Goal: Information Seeking & Learning: Learn about a topic

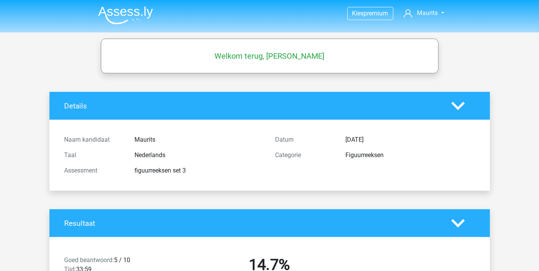
click at [119, 13] on img at bounding box center [125, 15] width 55 height 18
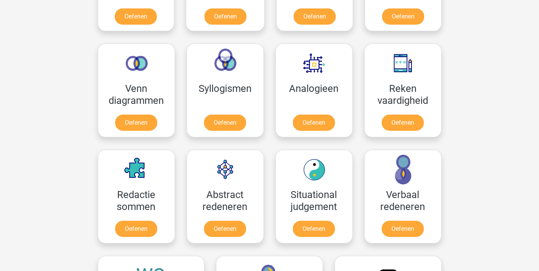
scroll to position [464, 0]
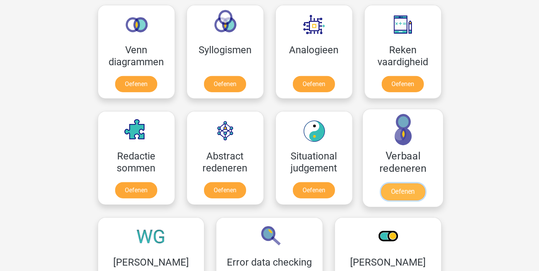
click at [401, 191] on link "Oefenen" at bounding box center [403, 192] width 44 height 17
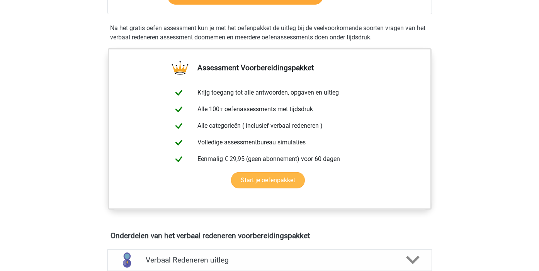
scroll to position [348, 0]
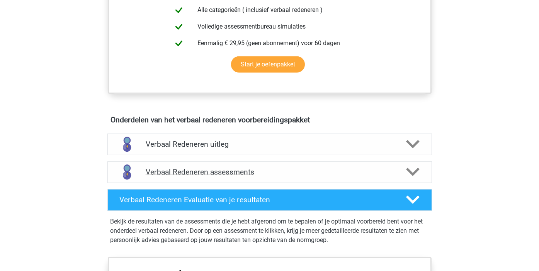
click at [218, 171] on h4 "Verbaal Redeneren assessments" at bounding box center [270, 172] width 248 height 9
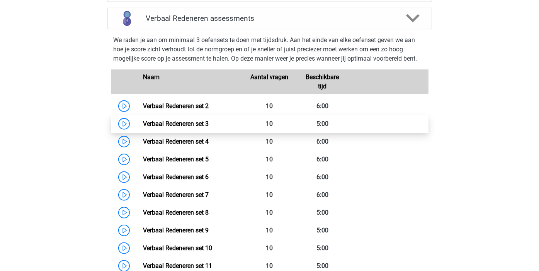
scroll to position [503, 0]
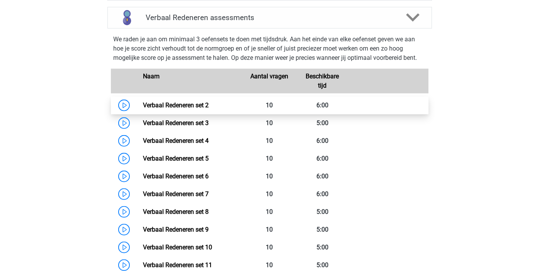
click at [186, 103] on link "Verbaal Redeneren set 2" at bounding box center [176, 105] width 66 height 7
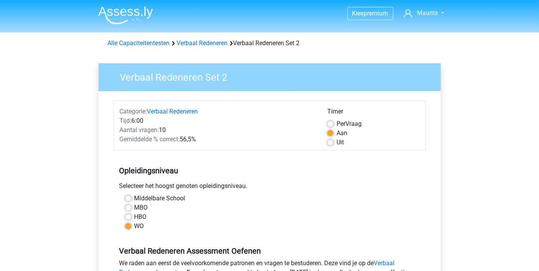
click at [337, 142] on label "Uit" at bounding box center [340, 142] width 7 height 9
click at [332, 142] on input "Uit" at bounding box center [330, 142] width 6 height 8
radio input "true"
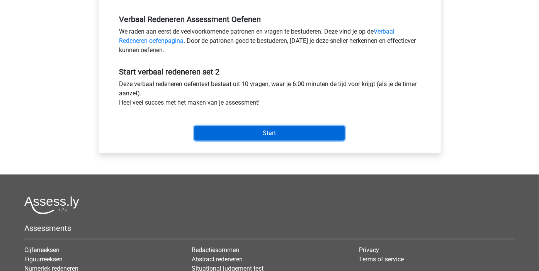
click at [268, 131] on input "Start" at bounding box center [269, 133] width 150 height 15
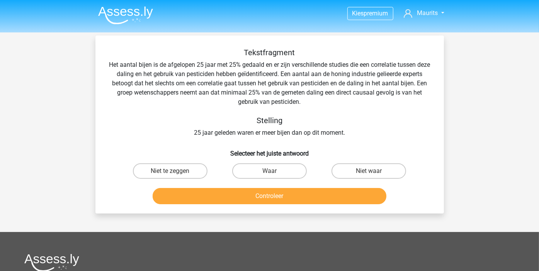
click at [128, 12] on img at bounding box center [125, 15] width 55 height 18
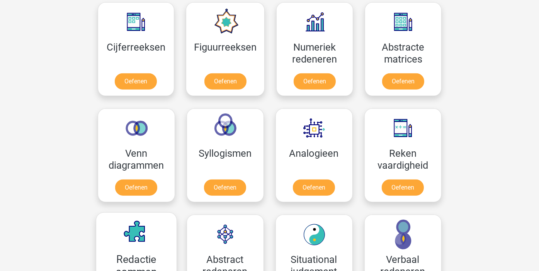
scroll to position [348, 0]
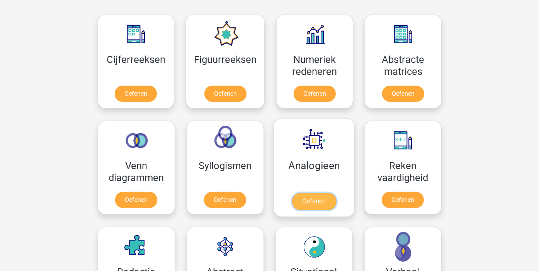
click at [314, 195] on link "Oefenen" at bounding box center [314, 201] width 44 height 17
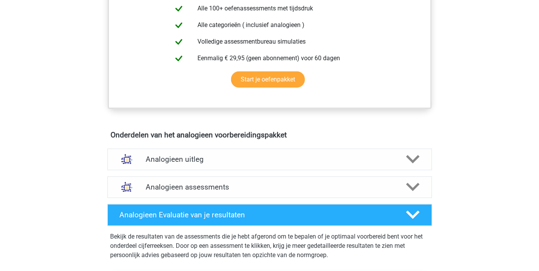
scroll to position [309, 0]
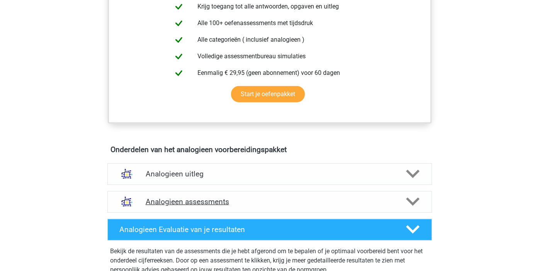
click at [206, 198] on h4 "Analogieen assessments" at bounding box center [270, 202] width 248 height 9
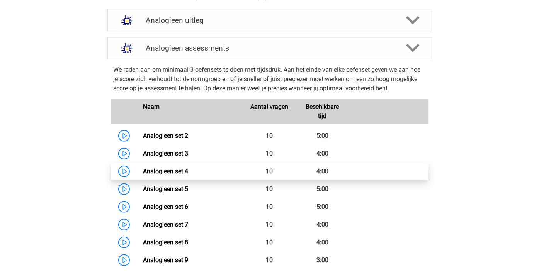
scroll to position [464, 0]
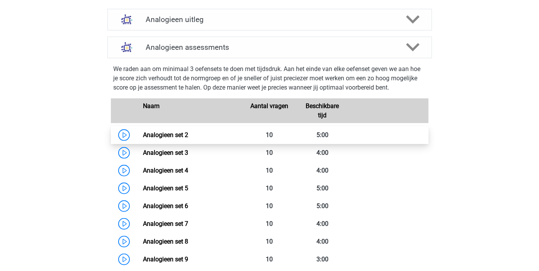
click at [188, 135] on link "Analogieen set 2" at bounding box center [165, 134] width 45 height 7
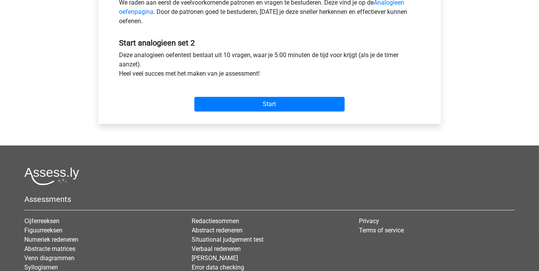
scroll to position [232, 0]
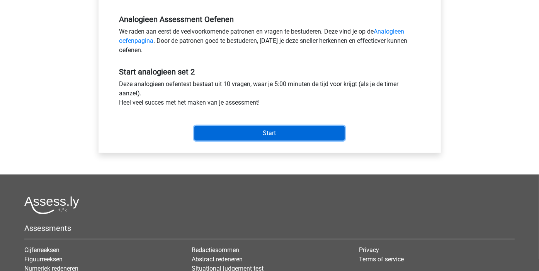
click at [287, 133] on input "Start" at bounding box center [269, 133] width 150 height 15
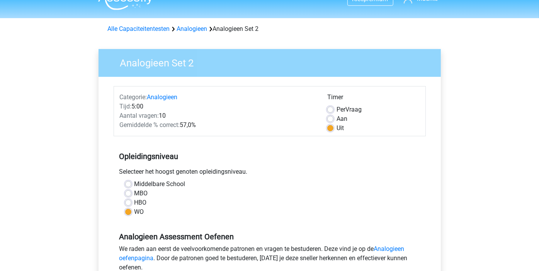
scroll to position [0, 0]
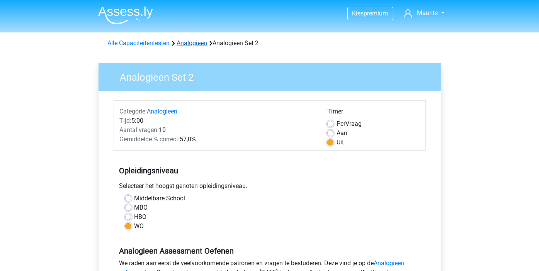
click at [195, 42] on link "Analogieen" at bounding box center [192, 42] width 31 height 7
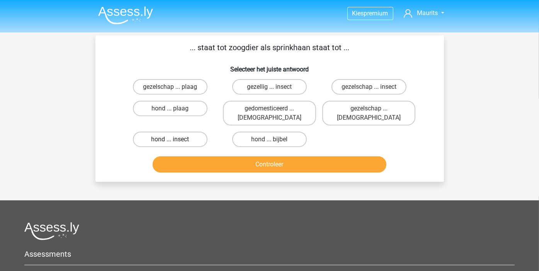
click at [178, 132] on label "hond ... insect" at bounding box center [170, 139] width 75 height 15
click at [175, 140] on input "hond ... insect" at bounding box center [172, 142] width 5 height 5
radio input "true"
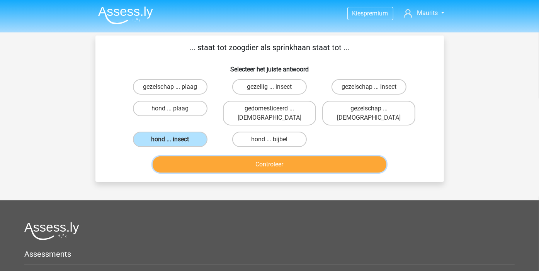
click at [244, 157] on button "Controleer" at bounding box center [270, 165] width 234 height 16
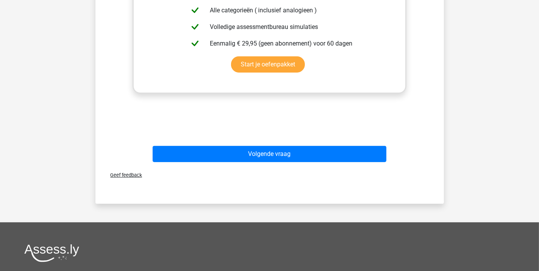
scroll to position [271, 0]
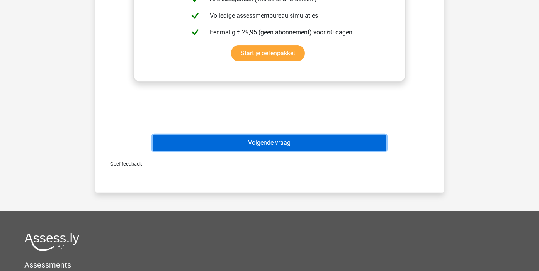
click at [243, 137] on button "Volgende vraag" at bounding box center [270, 143] width 234 height 16
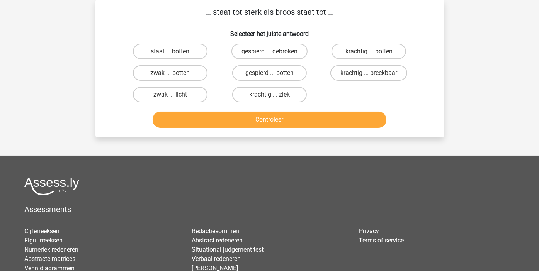
scroll to position [0, 0]
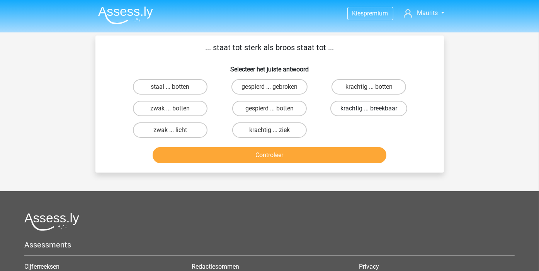
click at [360, 107] on label "krachtig ... breekbaar" at bounding box center [369, 108] width 77 height 15
click at [369, 109] on input "krachtig ... breekbaar" at bounding box center [371, 111] width 5 height 5
radio input "true"
click at [259, 153] on button "Controleer" at bounding box center [270, 155] width 234 height 16
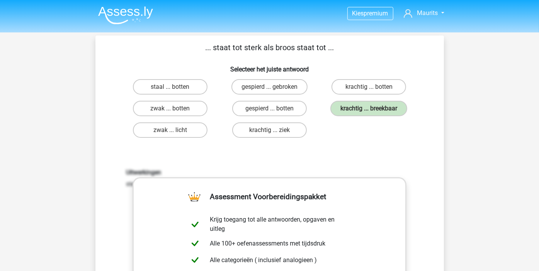
drag, startPoint x: 245, startPoint y: 48, endPoint x: 259, endPoint y: 46, distance: 14.4
click at [259, 46] on p "... staat tot sterk als broos staat tot ..." at bounding box center [270, 48] width 324 height 12
drag, startPoint x: 259, startPoint y: 46, endPoint x: 254, endPoint y: 59, distance: 14.4
click at [254, 60] on div "... staat tot sterk als broos staat tot ... Selecteer het juiste antwoord staal…" at bounding box center [270, 229] width 343 height 374
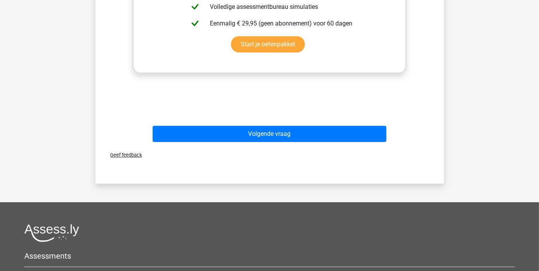
scroll to position [271, 0]
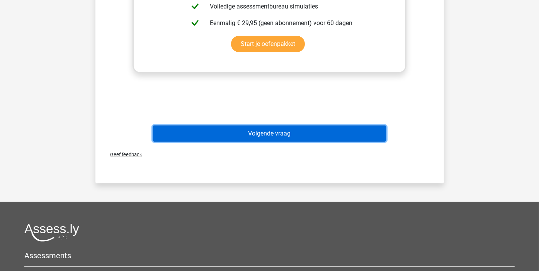
click at [253, 131] on button "Volgende vraag" at bounding box center [270, 134] width 234 height 16
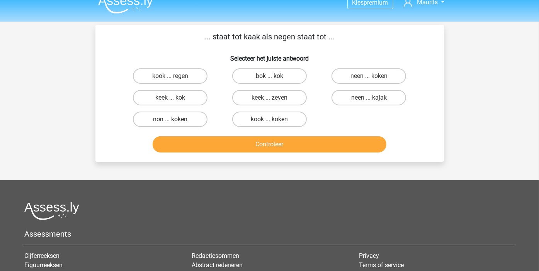
scroll to position [0, 0]
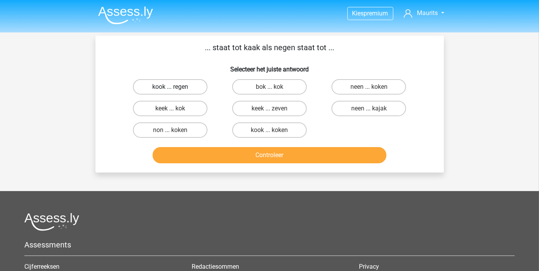
click at [179, 85] on label "kook ... regen" at bounding box center [170, 86] width 75 height 15
click at [175, 87] on input "kook ... regen" at bounding box center [172, 89] width 5 height 5
radio input "true"
click at [257, 156] on button "Controleer" at bounding box center [270, 155] width 234 height 16
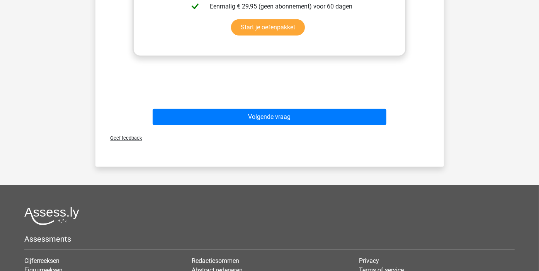
scroll to position [309, 0]
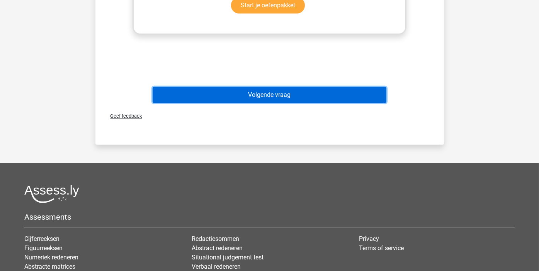
click at [252, 94] on button "Volgende vraag" at bounding box center [270, 95] width 234 height 16
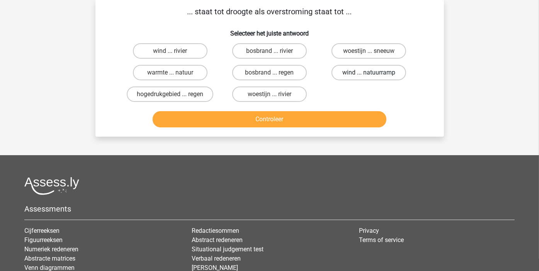
scroll to position [36, 0]
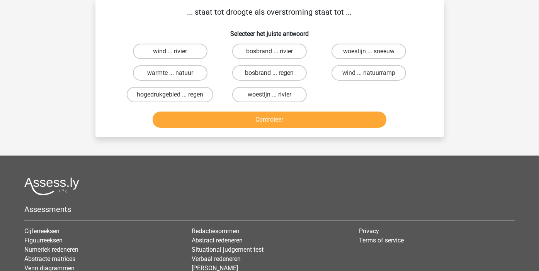
click at [289, 72] on label "bosbrand ... regen" at bounding box center [269, 72] width 75 height 15
click at [274, 73] on input "bosbrand ... regen" at bounding box center [271, 75] width 5 height 5
radio input "true"
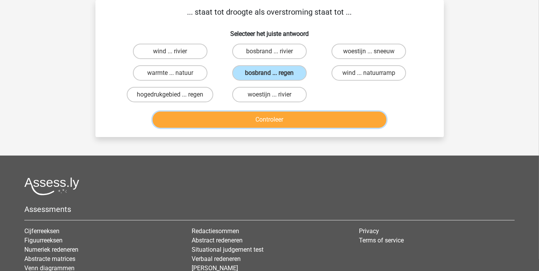
click at [286, 118] on button "Controleer" at bounding box center [270, 120] width 234 height 16
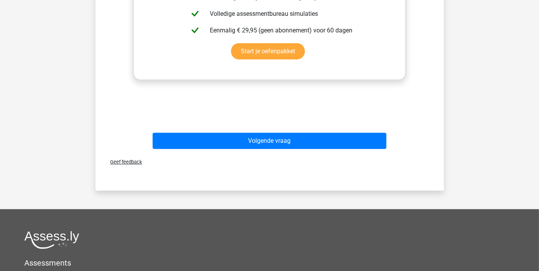
scroll to position [268, 0]
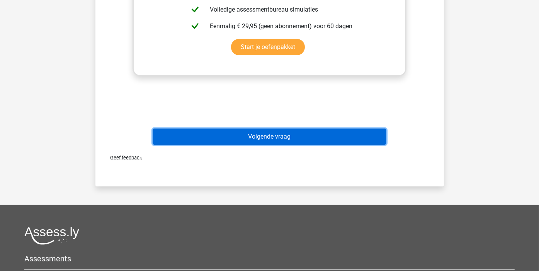
click at [260, 138] on button "Volgende vraag" at bounding box center [270, 137] width 234 height 16
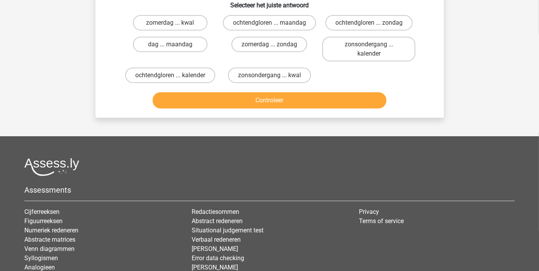
scroll to position [36, 0]
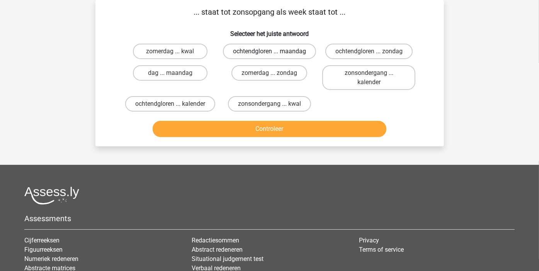
click at [255, 51] on label "ochtendgloren ... maandag" at bounding box center [269, 51] width 93 height 15
click at [269, 51] on input "ochtendgloren ... maandag" at bounding box center [271, 53] width 5 height 5
radio input "true"
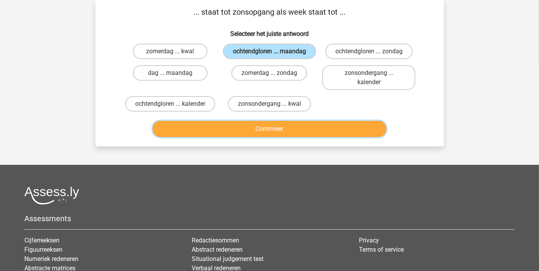
click at [285, 125] on button "Controleer" at bounding box center [270, 129] width 234 height 16
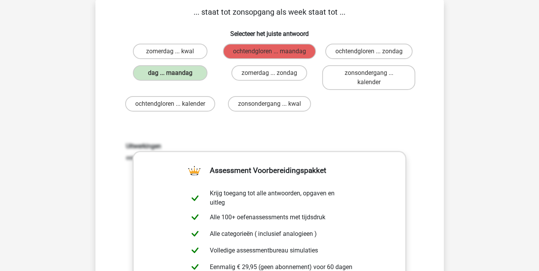
scroll to position [0, 0]
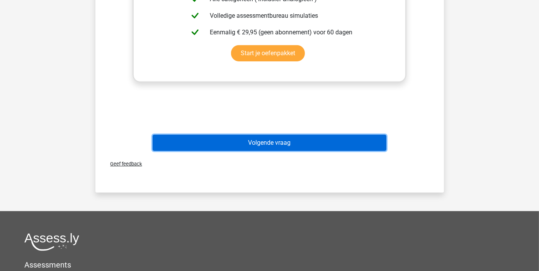
click at [287, 140] on button "Volgende vraag" at bounding box center [270, 143] width 234 height 16
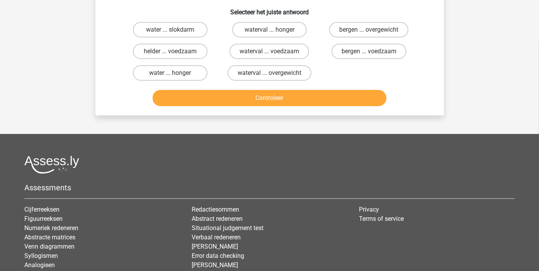
scroll to position [36, 0]
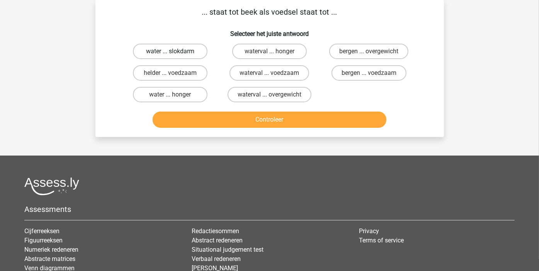
click at [187, 50] on label "water ... slokdarm" at bounding box center [170, 51] width 75 height 15
click at [175, 51] on input "water ... slokdarm" at bounding box center [172, 53] width 5 height 5
radio input "true"
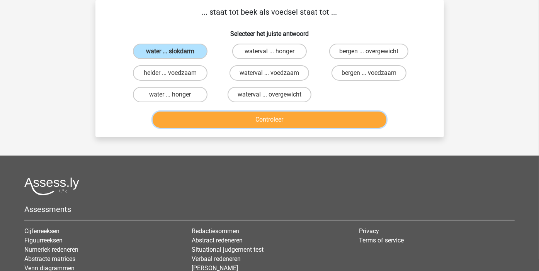
click at [236, 116] on button "Controleer" at bounding box center [270, 120] width 234 height 16
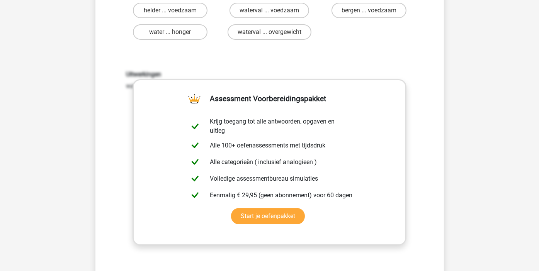
scroll to position [229, 0]
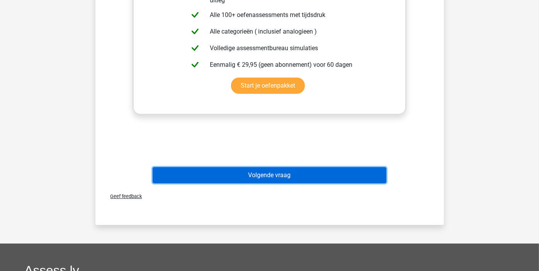
click at [276, 174] on button "Volgende vraag" at bounding box center [270, 175] width 234 height 16
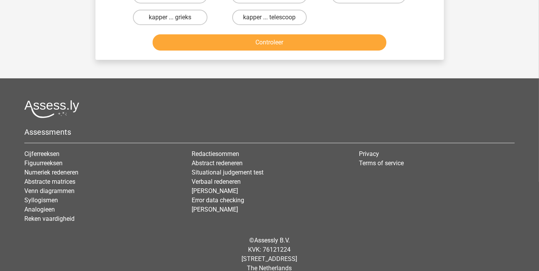
scroll to position [36, 0]
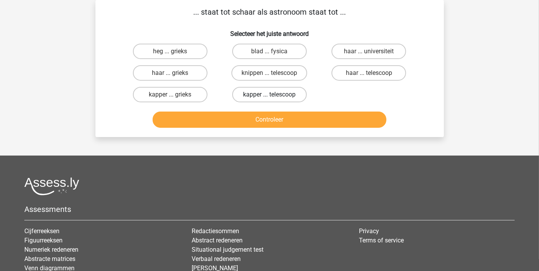
click at [290, 94] on label "kapper ... telescoop" at bounding box center [269, 94] width 75 height 15
click at [274, 95] on input "kapper ... telescoop" at bounding box center [271, 97] width 5 height 5
radio input "true"
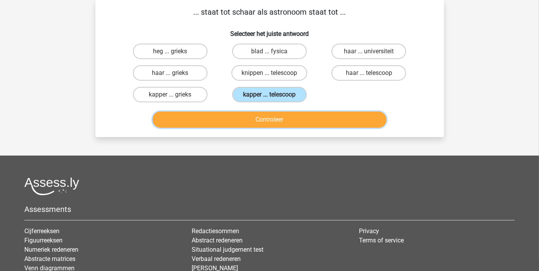
click at [280, 121] on button "Controleer" at bounding box center [270, 120] width 234 height 16
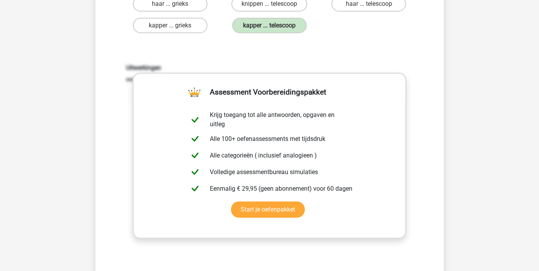
scroll to position [229, 0]
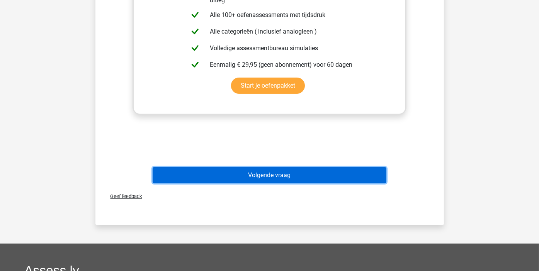
click at [275, 171] on button "Volgende vraag" at bounding box center [270, 175] width 234 height 16
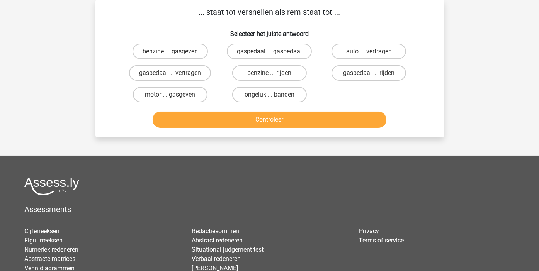
scroll to position [36, 0]
click at [179, 71] on label "gaspedaal ... vertragen" at bounding box center [170, 72] width 82 height 15
click at [175, 73] on input "gaspedaal ... vertragen" at bounding box center [172, 75] width 5 height 5
radio input "true"
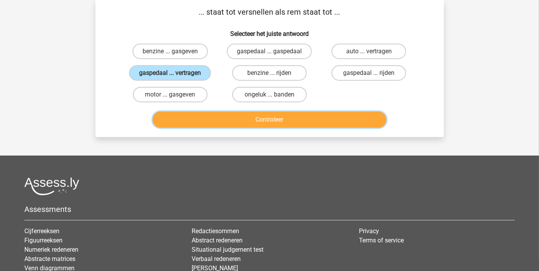
click at [227, 118] on button "Controleer" at bounding box center [270, 120] width 234 height 16
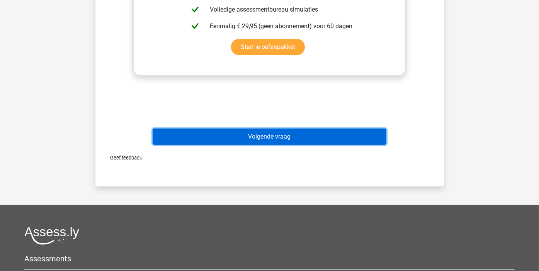
click at [278, 138] on button "Volgende vraag" at bounding box center [270, 137] width 234 height 16
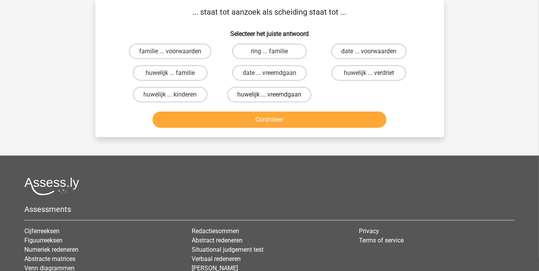
click at [250, 93] on label "huwelijk ... vreemdgaan" at bounding box center [269, 94] width 84 height 15
click at [269, 95] on input "huwelijk ... vreemdgaan" at bounding box center [271, 97] width 5 height 5
radio input "true"
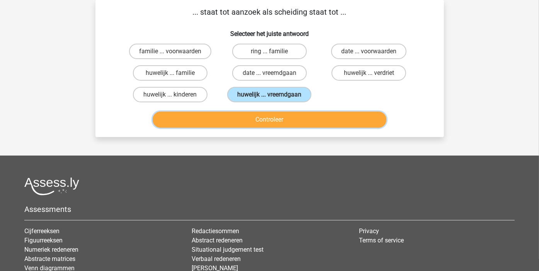
click at [262, 120] on button "Controleer" at bounding box center [270, 120] width 234 height 16
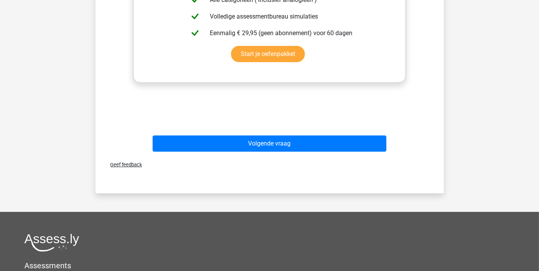
scroll to position [268, 0]
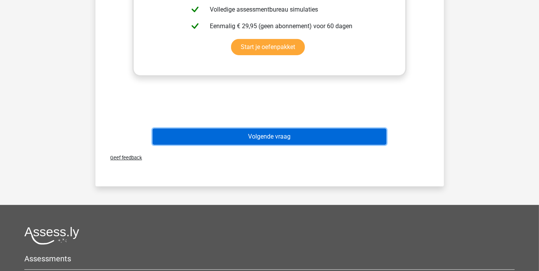
click at [286, 135] on button "Volgende vraag" at bounding box center [270, 137] width 234 height 16
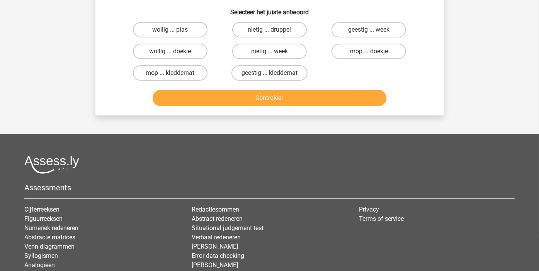
scroll to position [36, 0]
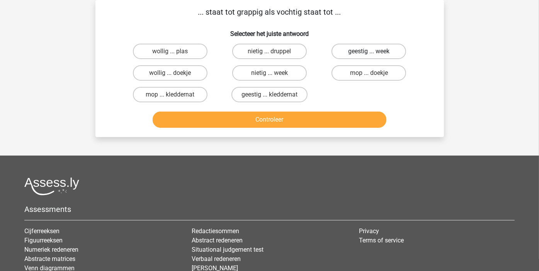
click at [361, 51] on label "geestig ... week" at bounding box center [369, 51] width 75 height 15
click at [369, 51] on input "geestig ... week" at bounding box center [371, 53] width 5 height 5
radio input "true"
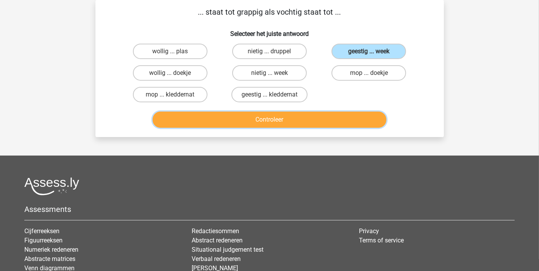
click at [301, 117] on button "Controleer" at bounding box center [270, 120] width 234 height 16
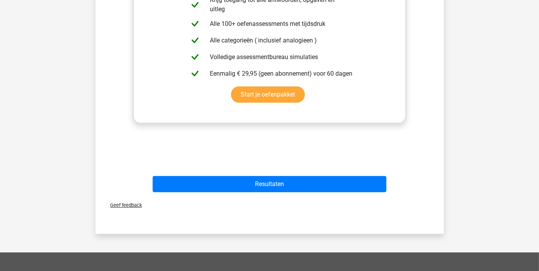
scroll to position [268, 0]
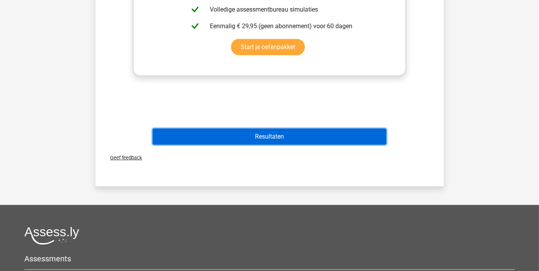
click at [275, 134] on button "Resultaten" at bounding box center [270, 137] width 234 height 16
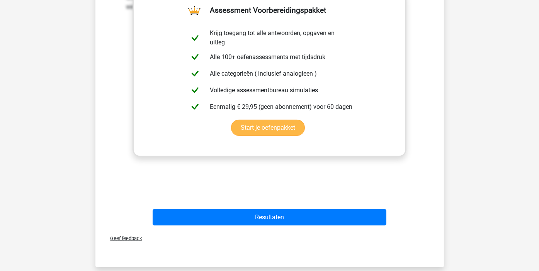
scroll to position [0, 0]
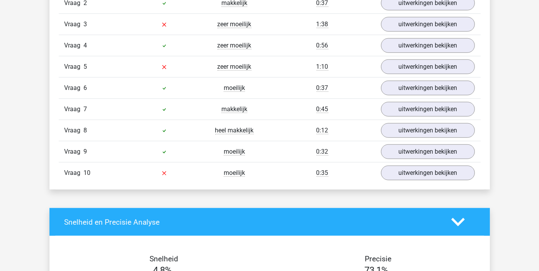
scroll to position [696, 0]
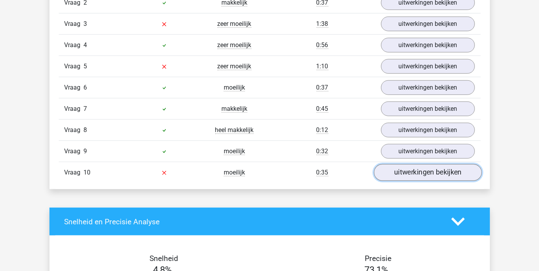
click at [414, 168] on link "uitwerkingen bekijken" at bounding box center [428, 173] width 108 height 17
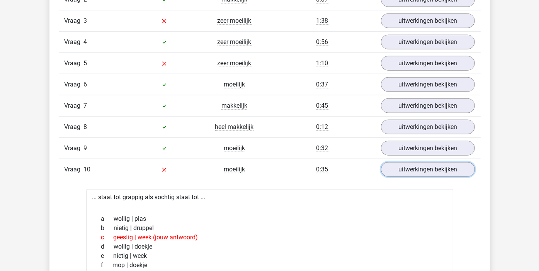
scroll to position [541, 0]
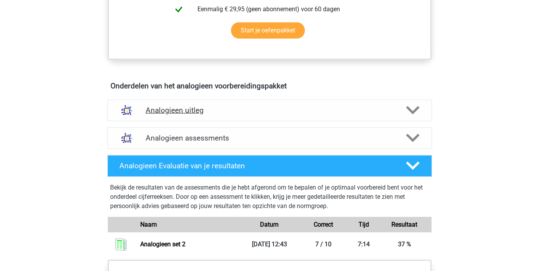
scroll to position [387, 0]
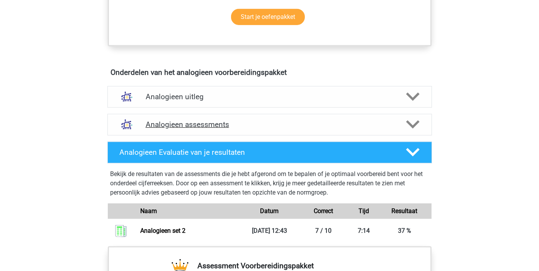
click at [217, 122] on h4 "Analogieen assessments" at bounding box center [270, 124] width 248 height 9
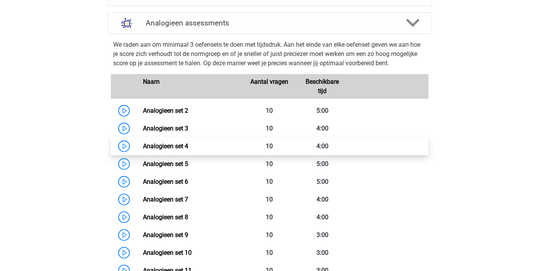
scroll to position [503, 0]
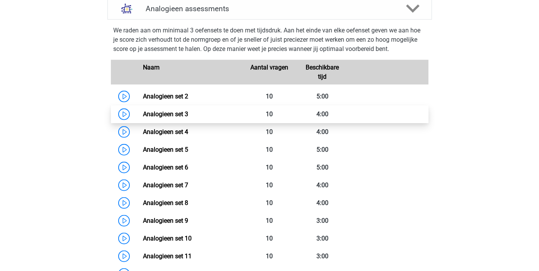
click at [181, 114] on link "Analogieen set 3" at bounding box center [165, 114] width 45 height 7
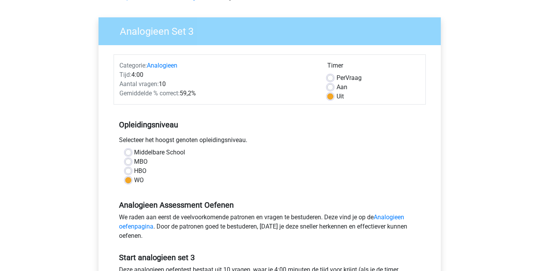
scroll to position [155, 0]
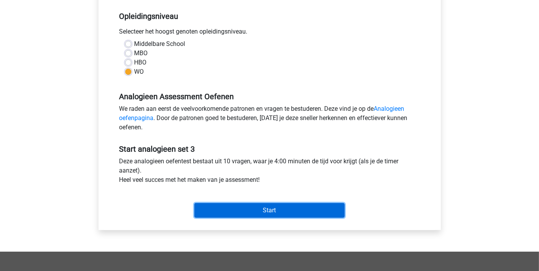
click at [274, 209] on input "Start" at bounding box center [269, 210] width 150 height 15
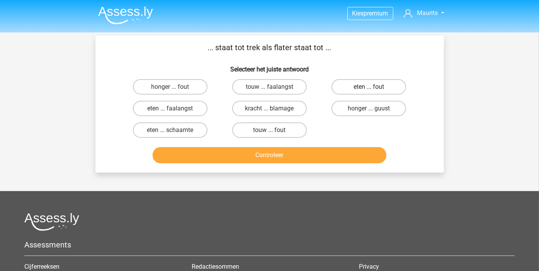
click at [368, 87] on label "eten ... fout" at bounding box center [369, 86] width 75 height 15
click at [369, 87] on input "eten ... fout" at bounding box center [371, 89] width 5 height 5
radio input "true"
click at [274, 155] on button "Controleer" at bounding box center [270, 155] width 234 height 16
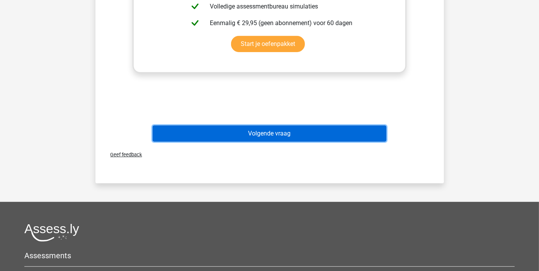
click at [261, 133] on button "Volgende vraag" at bounding box center [270, 134] width 234 height 16
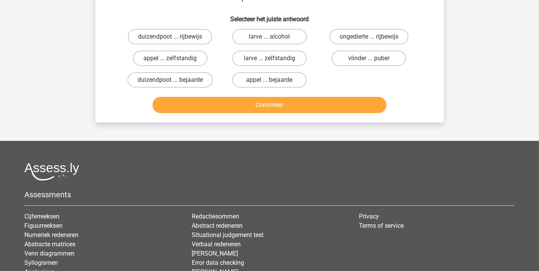
scroll to position [36, 0]
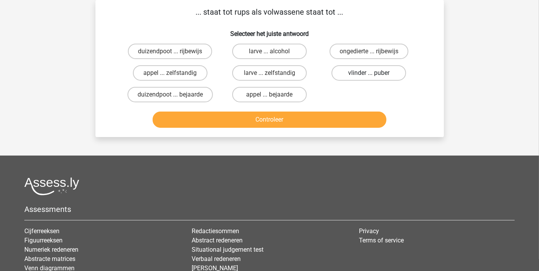
click at [367, 73] on label "vlinder ... puber" at bounding box center [369, 72] width 75 height 15
click at [369, 73] on input "vlinder ... puber" at bounding box center [371, 75] width 5 height 5
radio input "true"
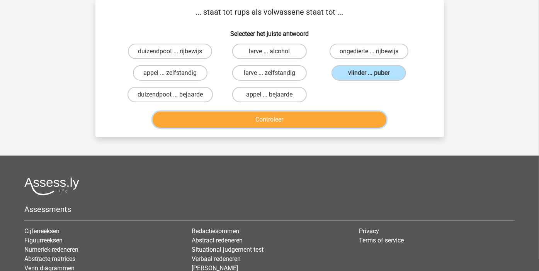
click at [295, 119] on button "Controleer" at bounding box center [270, 120] width 234 height 16
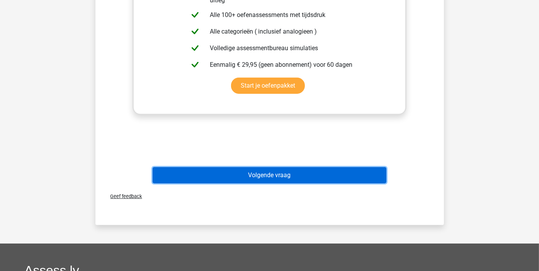
click at [283, 175] on button "Volgende vraag" at bounding box center [270, 175] width 234 height 16
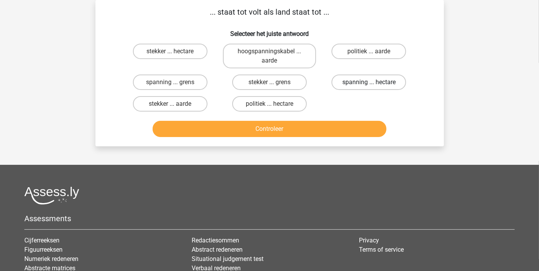
click at [359, 80] on label "spanning ... hectare" at bounding box center [369, 82] width 75 height 15
click at [369, 82] on input "spanning ... hectare" at bounding box center [371, 84] width 5 height 5
radio input "true"
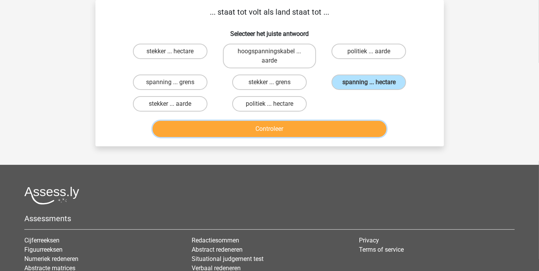
click at [333, 130] on button "Controleer" at bounding box center [270, 129] width 234 height 16
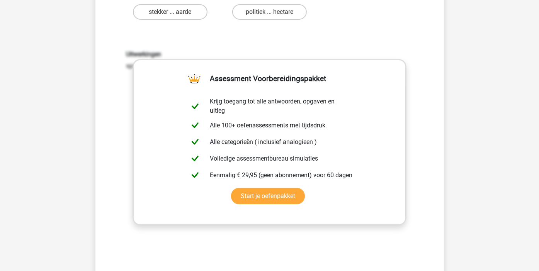
scroll to position [268, 0]
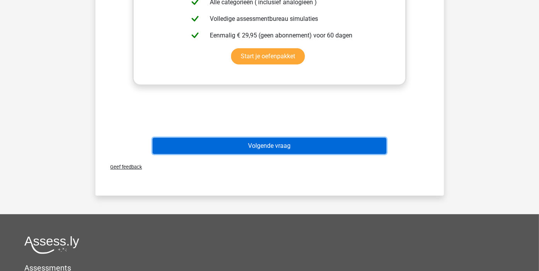
click at [246, 147] on button "Volgende vraag" at bounding box center [270, 146] width 234 height 16
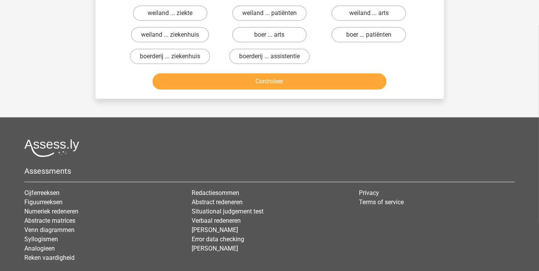
scroll to position [36, 0]
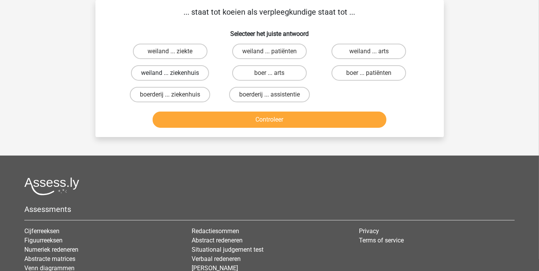
click at [182, 70] on label "weiland ... ziekenhuis" at bounding box center [170, 72] width 78 height 15
click at [175, 73] on input "weiland ... ziekenhuis" at bounding box center [172, 75] width 5 height 5
radio input "true"
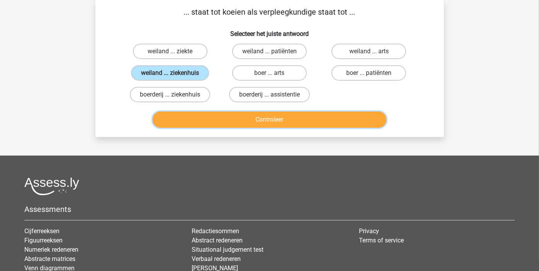
click at [241, 115] on button "Controleer" at bounding box center [270, 120] width 234 height 16
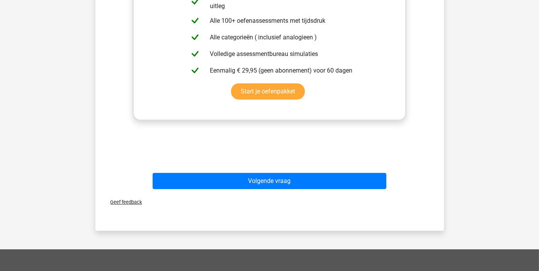
scroll to position [232, 0]
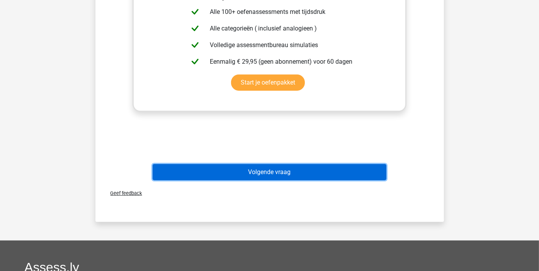
click at [268, 168] on button "Volgende vraag" at bounding box center [270, 172] width 234 height 16
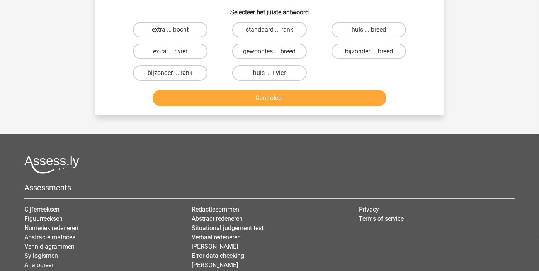
scroll to position [36, 0]
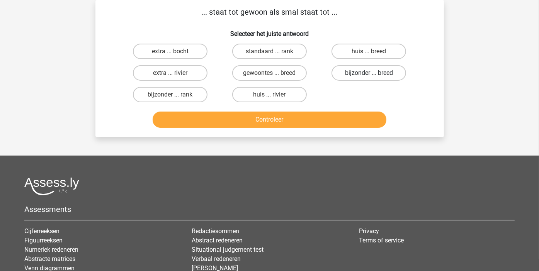
click at [364, 73] on label "bijzonder ... breed" at bounding box center [369, 72] width 75 height 15
click at [369, 73] on input "bijzonder ... breed" at bounding box center [371, 75] width 5 height 5
radio input "true"
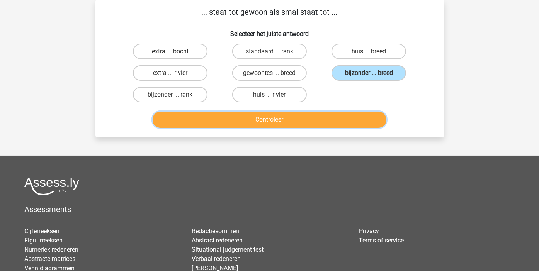
click at [274, 116] on button "Controleer" at bounding box center [270, 120] width 234 height 16
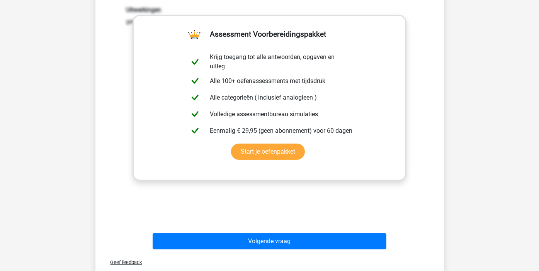
scroll to position [268, 0]
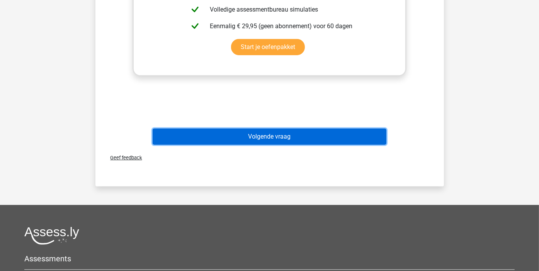
click at [259, 135] on button "Volgende vraag" at bounding box center [270, 137] width 234 height 16
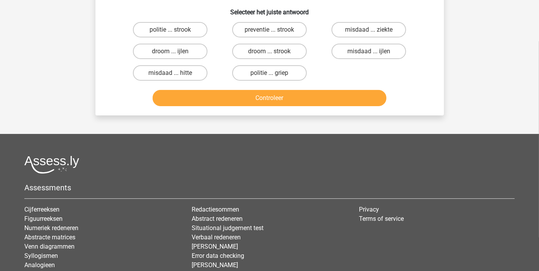
scroll to position [36, 0]
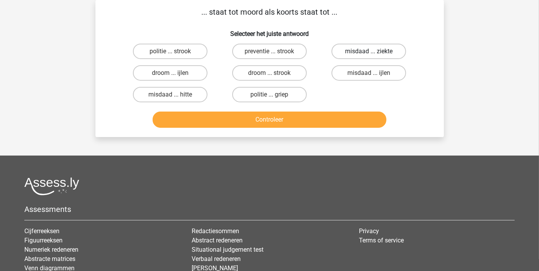
click at [358, 49] on label "misdaad ... ziekte" at bounding box center [369, 51] width 75 height 15
click at [369, 51] on input "misdaad ... ziekte" at bounding box center [371, 53] width 5 height 5
radio input "true"
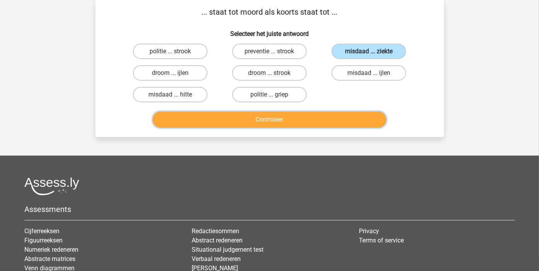
click at [282, 118] on button "Controleer" at bounding box center [270, 120] width 234 height 16
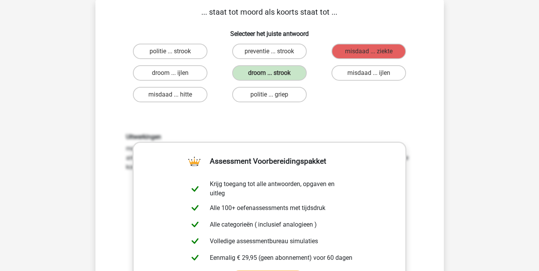
scroll to position [0, 0]
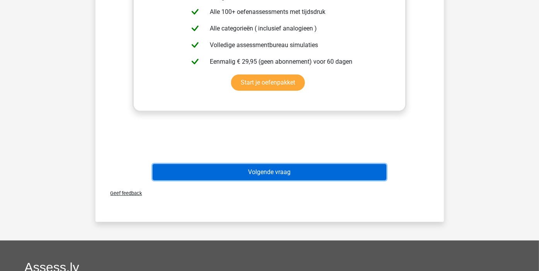
click at [268, 170] on button "Volgende vraag" at bounding box center [270, 172] width 234 height 16
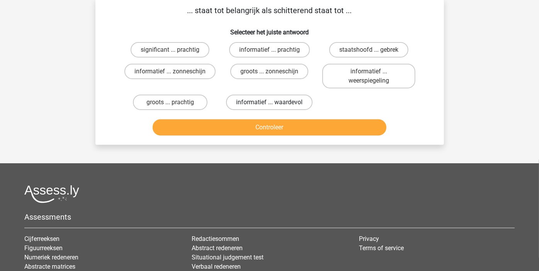
scroll to position [36, 0]
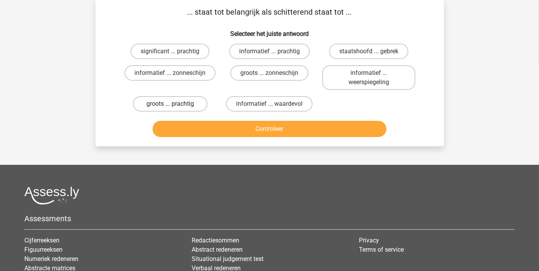
click at [183, 103] on label "groots ... prachtig" at bounding box center [170, 103] width 75 height 15
click at [175, 104] on input "groots ... prachtig" at bounding box center [172, 106] width 5 height 5
radio input "true"
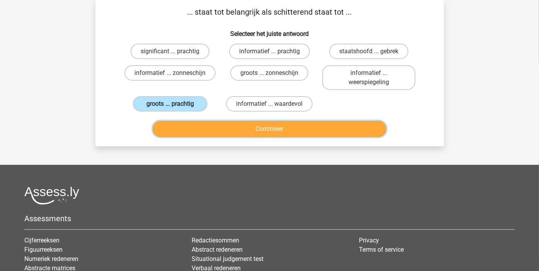
click at [222, 128] on button "Controleer" at bounding box center [270, 129] width 234 height 16
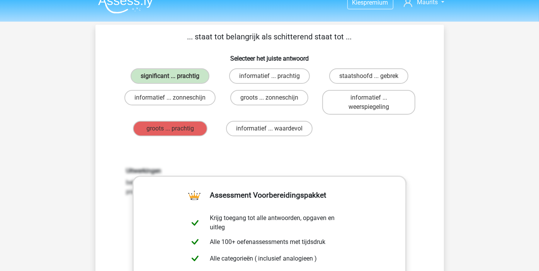
scroll to position [0, 0]
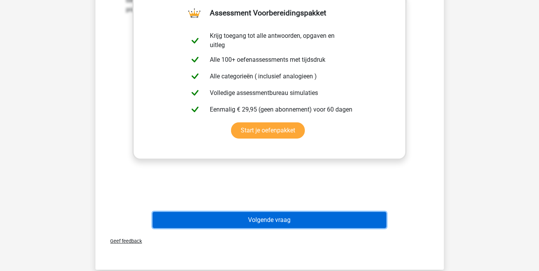
click at [270, 218] on button "Volgende vraag" at bounding box center [270, 220] width 234 height 16
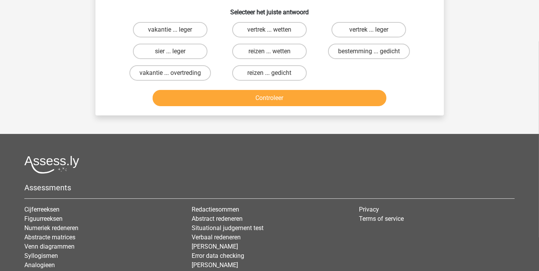
scroll to position [36, 0]
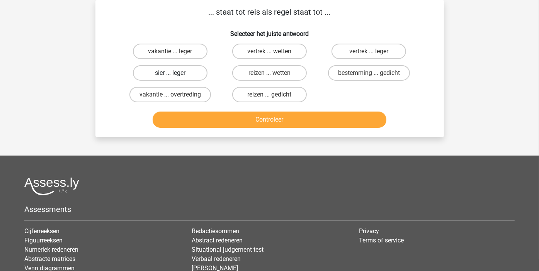
click at [176, 73] on label "sier ... leger" at bounding box center [170, 72] width 75 height 15
click at [175, 73] on input "sier ... leger" at bounding box center [172, 75] width 5 height 5
radio input "true"
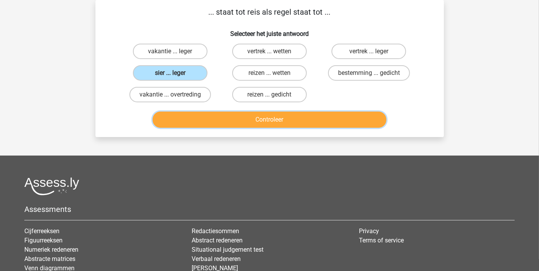
click at [257, 119] on button "Controleer" at bounding box center [270, 120] width 234 height 16
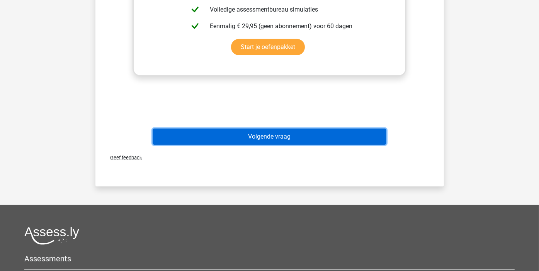
click at [275, 136] on button "Volgende vraag" at bounding box center [270, 137] width 234 height 16
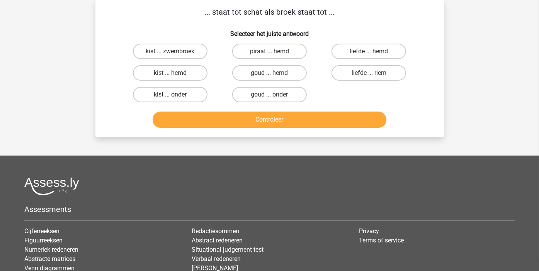
click at [165, 94] on label "kist ... onder" at bounding box center [170, 94] width 75 height 15
click at [170, 95] on input "kist ... onder" at bounding box center [172, 97] width 5 height 5
radio input "true"
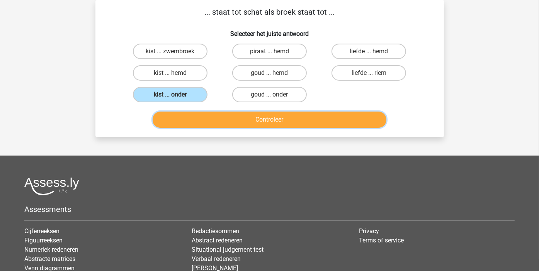
click at [280, 119] on button "Controleer" at bounding box center [270, 120] width 234 height 16
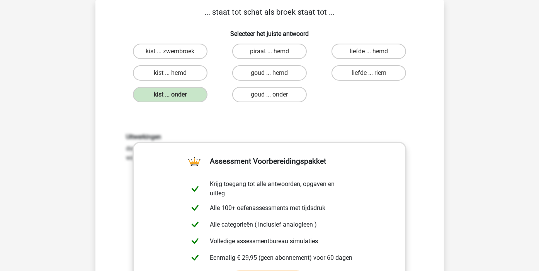
click at [426, 116] on div "Uitwerkingen door kist na schat te plaatsen krijg je het woord schatkist, door …" at bounding box center [270, 235] width 324 height 240
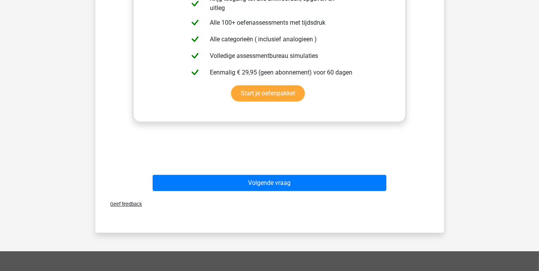
scroll to position [229, 0]
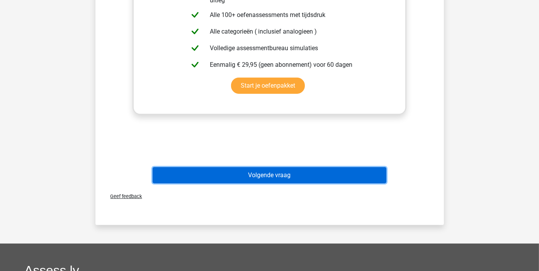
click at [269, 174] on button "Volgende vraag" at bounding box center [270, 175] width 234 height 16
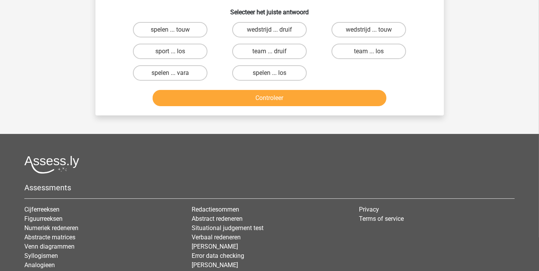
scroll to position [36, 0]
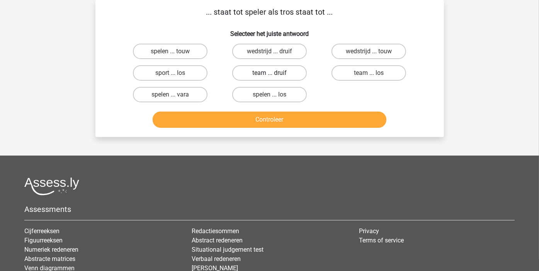
click at [256, 73] on label "team ... druif" at bounding box center [269, 72] width 75 height 15
click at [269, 73] on input "team ... druif" at bounding box center [271, 75] width 5 height 5
radio input "true"
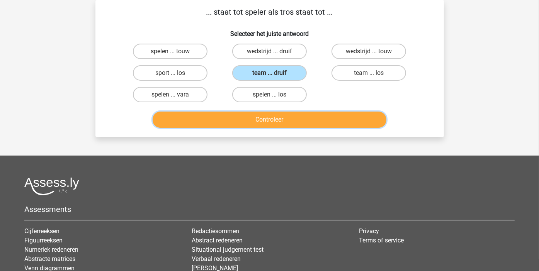
click at [269, 120] on button "Controleer" at bounding box center [270, 120] width 234 height 16
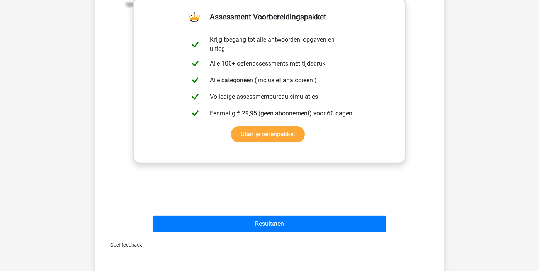
scroll to position [306, 0]
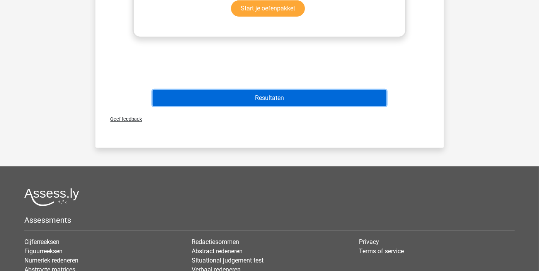
click at [261, 97] on button "Resultaten" at bounding box center [270, 98] width 234 height 16
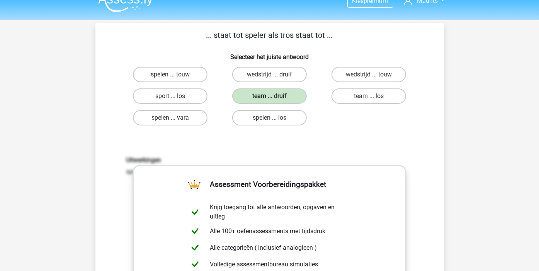
scroll to position [0, 0]
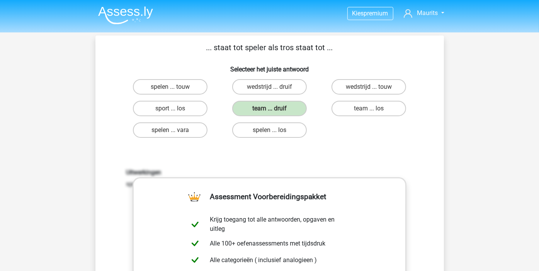
click at [130, 10] on img at bounding box center [125, 15] width 55 height 18
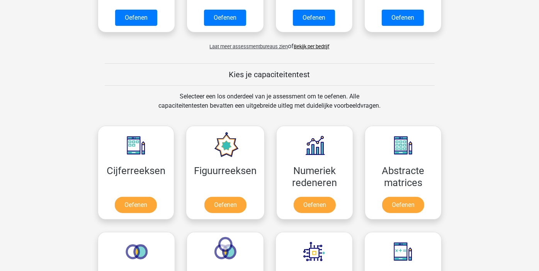
scroll to position [348, 0]
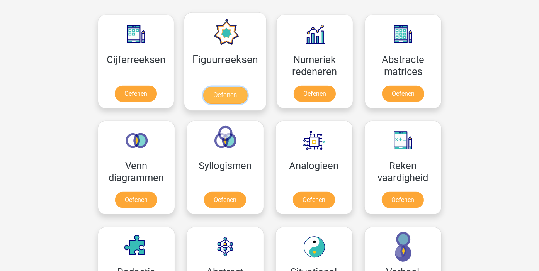
click at [220, 94] on link "Oefenen" at bounding box center [225, 95] width 44 height 17
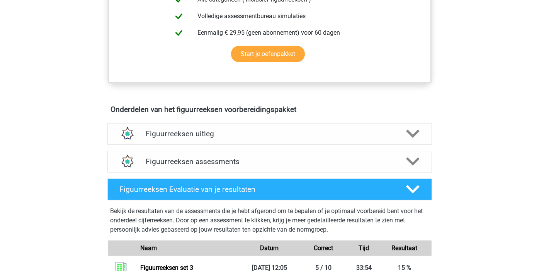
scroll to position [309, 0]
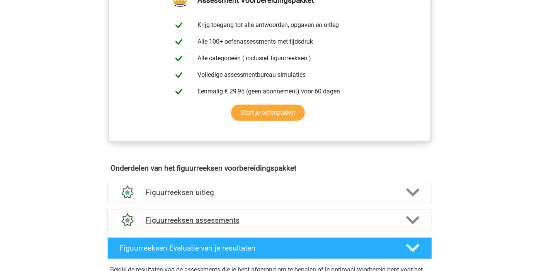
click at [228, 222] on h4 "Figuurreeksen assessments" at bounding box center [270, 220] width 248 height 9
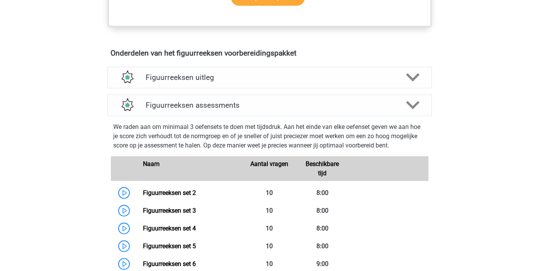
scroll to position [425, 0]
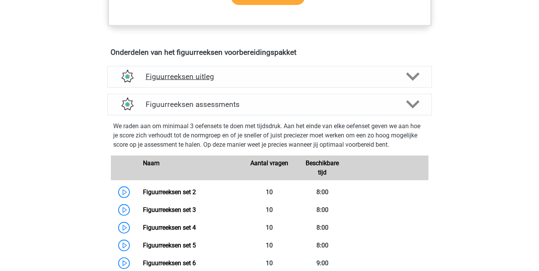
click at [187, 77] on h4 "Figuurreeksen uitleg" at bounding box center [270, 76] width 248 height 9
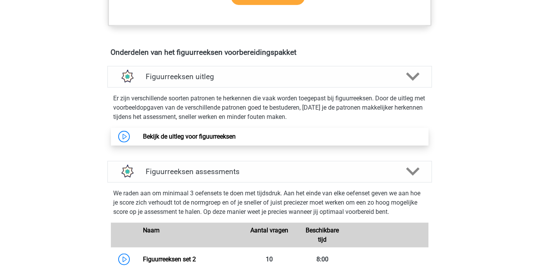
click at [205, 136] on link "Bekijk de uitleg voor figuurreeksen" at bounding box center [189, 136] width 93 height 7
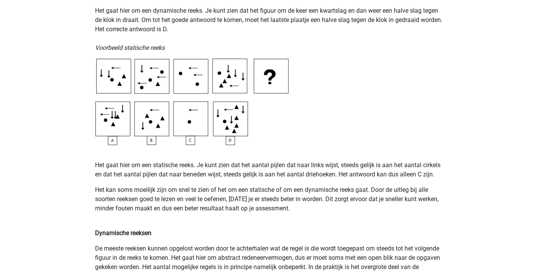
scroll to position [425, 0]
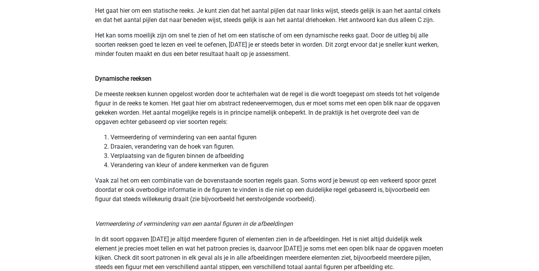
scroll to position [387, 0]
